Goal: Navigation & Orientation: Understand site structure

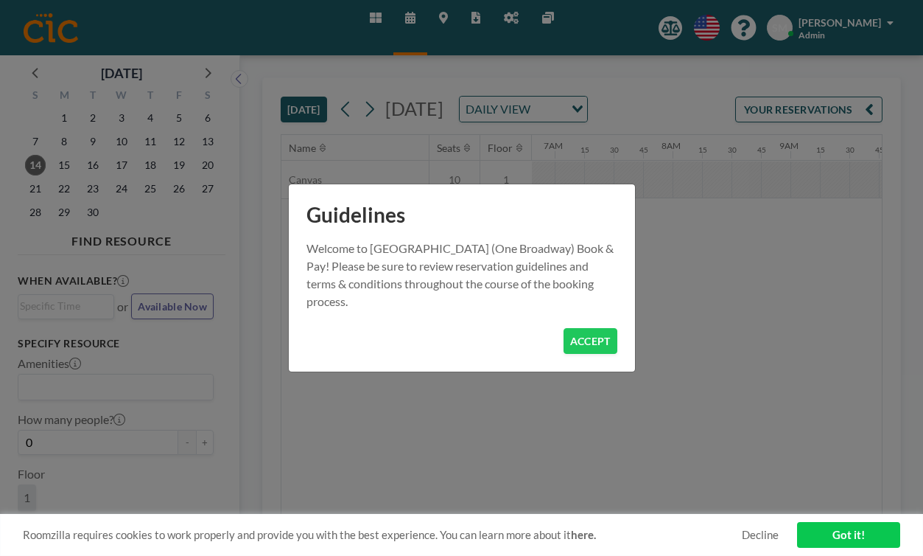
scroll to position [0, 934]
click at [564, 328] on button "ACCEPT" at bounding box center [591, 341] width 54 height 26
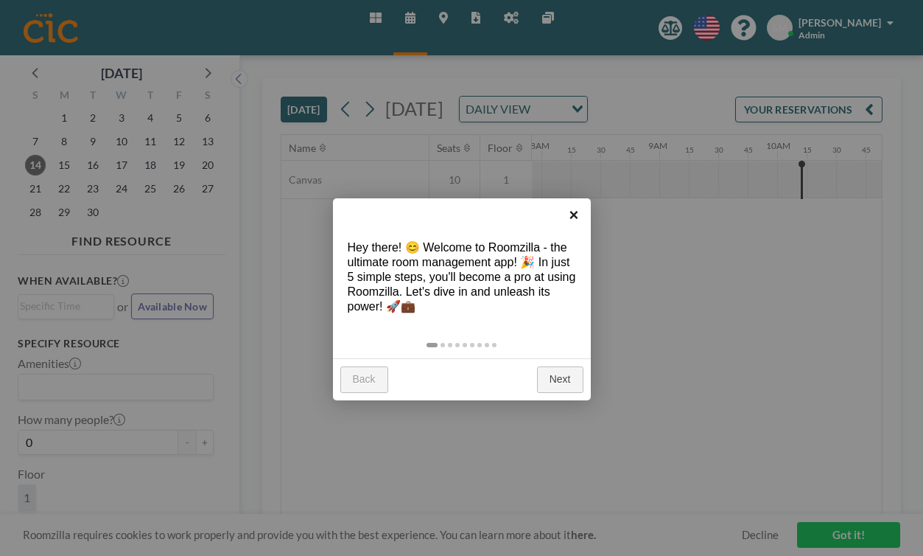
click at [577, 219] on link "×" at bounding box center [574, 214] width 33 height 33
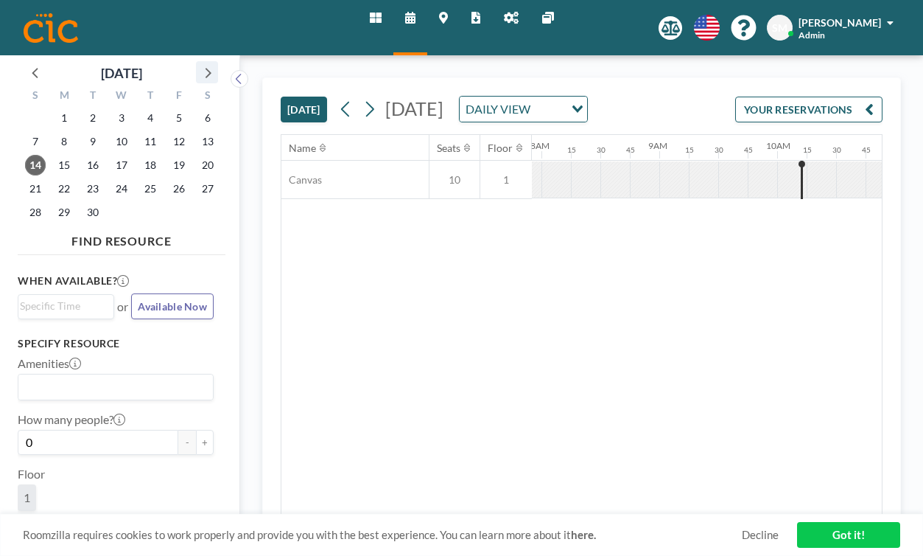
click at [197, 63] on icon at bounding box center [206, 72] width 19 height 19
click at [169, 131] on span "10" at bounding box center [179, 141] width 21 height 21
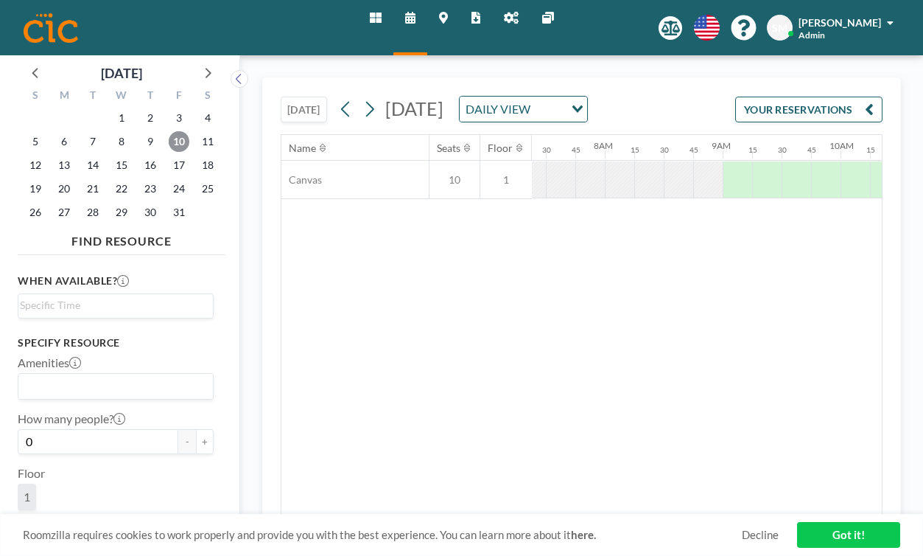
scroll to position [0, 792]
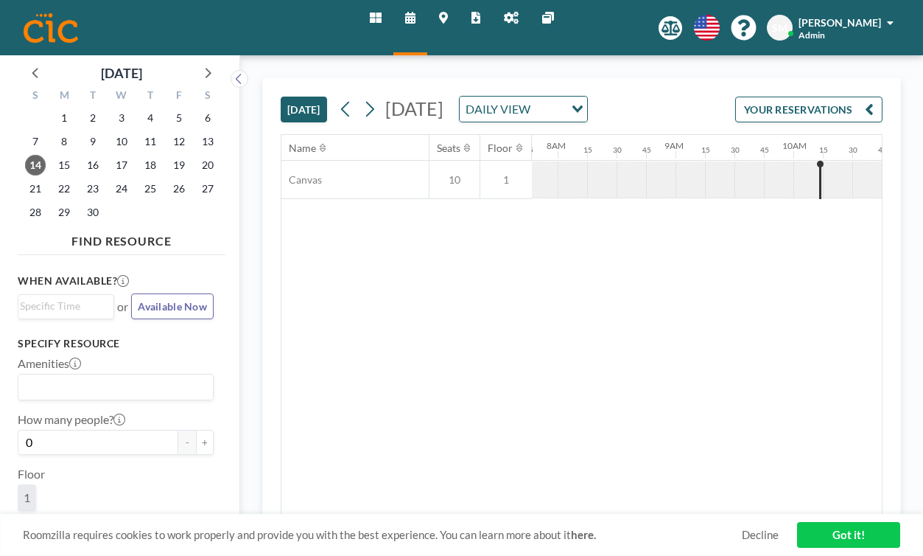
scroll to position [0, 934]
click at [206, 68] on icon at bounding box center [209, 73] width 6 height 10
click at [169, 131] on span "10" at bounding box center [179, 141] width 21 height 21
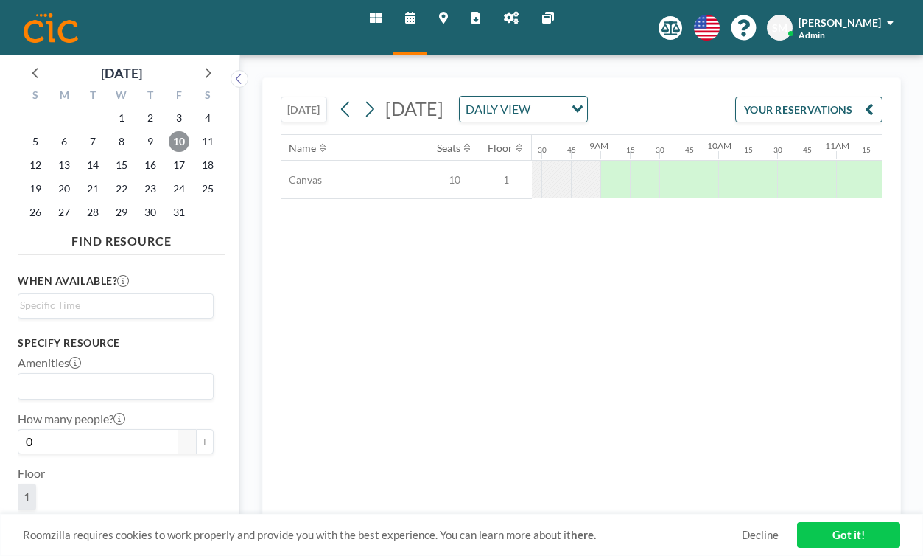
scroll to position [0, 973]
